Goal: Task Accomplishment & Management: Use online tool/utility

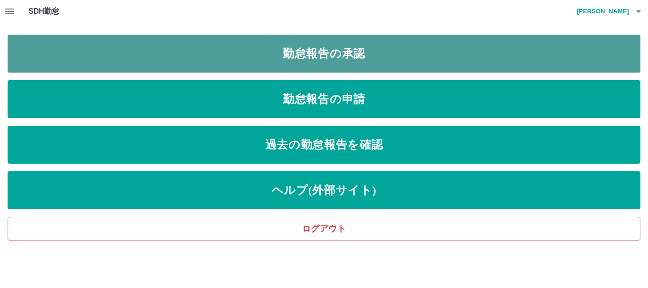
click at [272, 51] on link "勤怠報告の承認" at bounding box center [324, 54] width 633 height 38
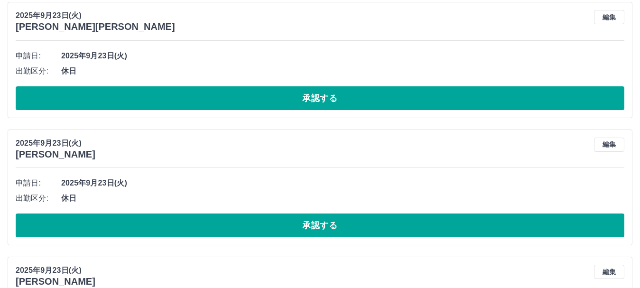
scroll to position [854, 0]
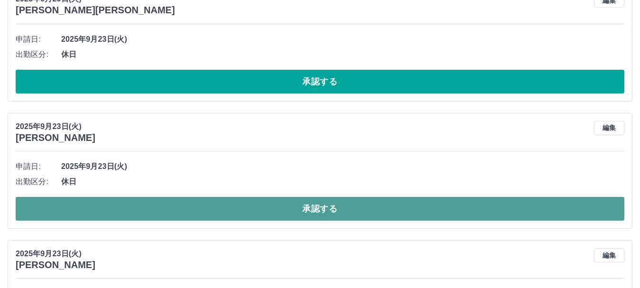
click at [156, 205] on button "承認する" at bounding box center [320, 209] width 609 height 24
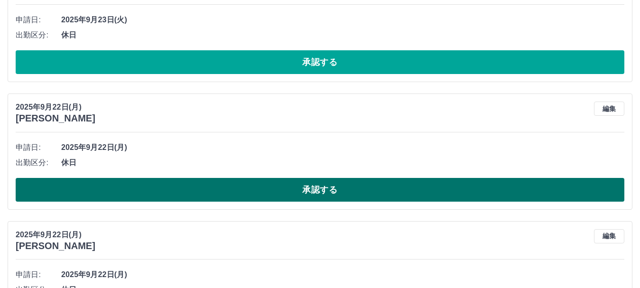
scroll to position [1139, 0]
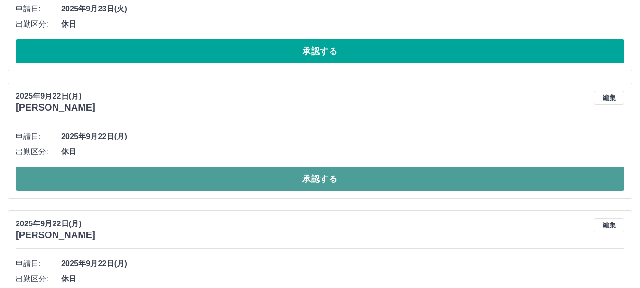
click at [192, 177] on button "承認する" at bounding box center [320, 179] width 609 height 24
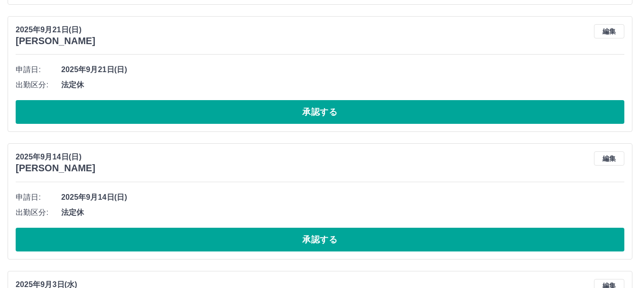
scroll to position [1566, 0]
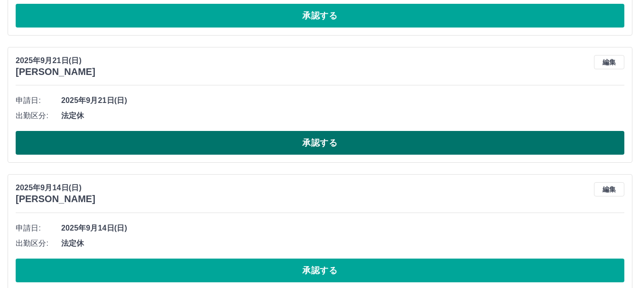
click at [159, 146] on button "承認する" at bounding box center [320, 143] width 609 height 24
